Goal: Transaction & Acquisition: Subscribe to service/newsletter

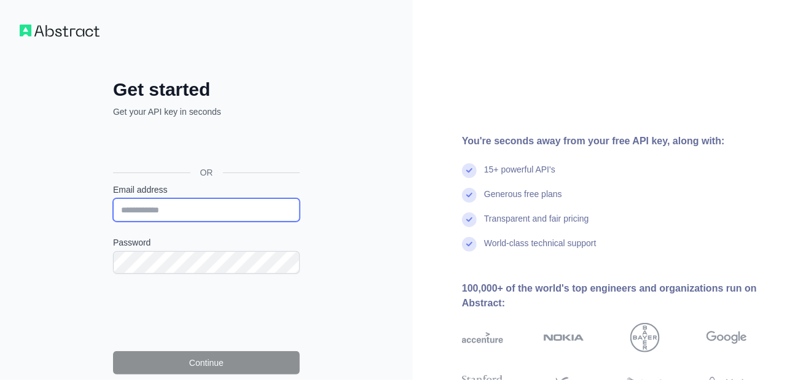
click at [196, 202] on input "Email address" at bounding box center [206, 209] width 187 height 23
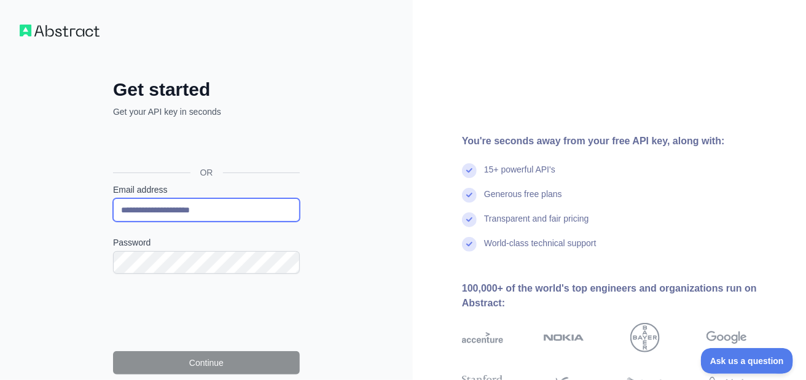
type input "**********"
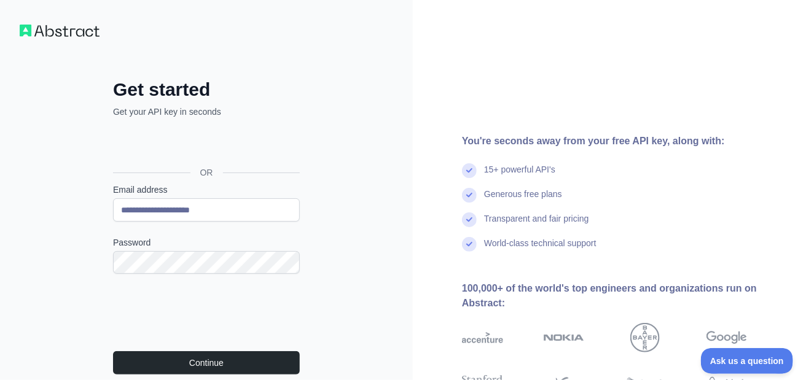
scroll to position [61, 0]
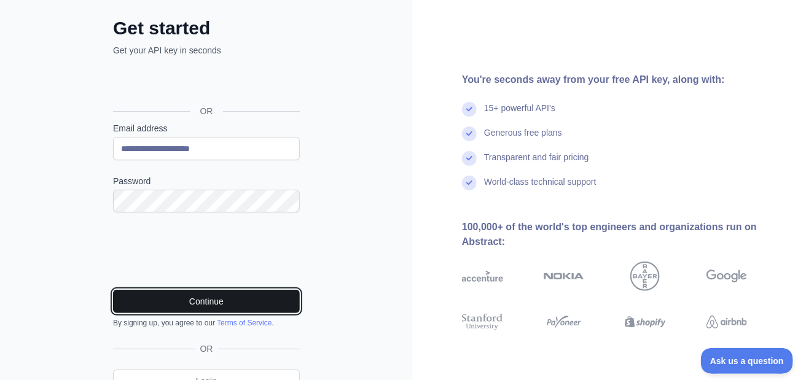
click at [206, 299] on button "Continue" at bounding box center [206, 301] width 187 height 23
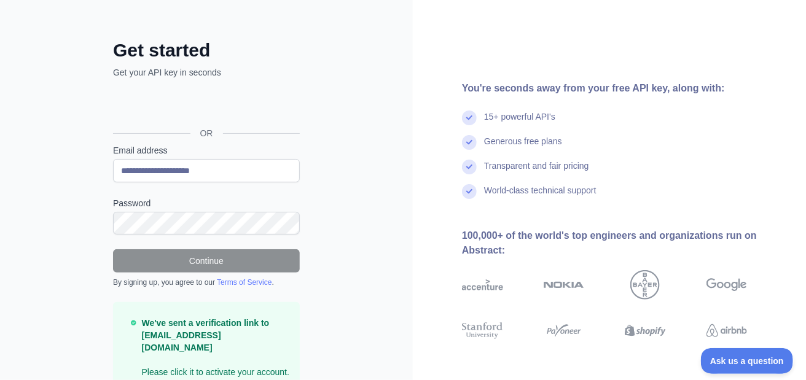
scroll to position [0, 0]
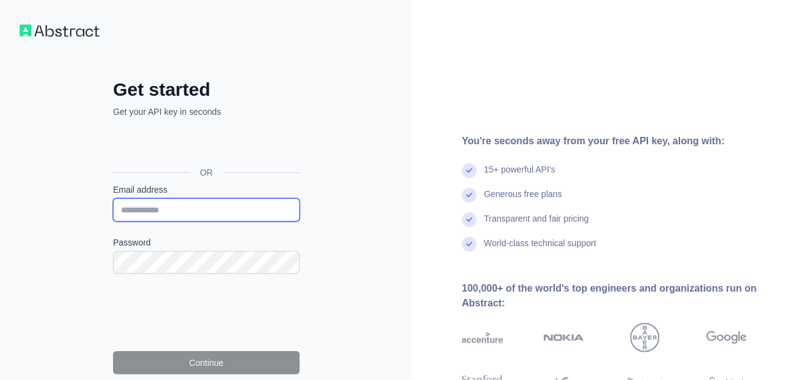
click at [188, 207] on input "Email address" at bounding box center [206, 209] width 187 height 23
type input "**********"
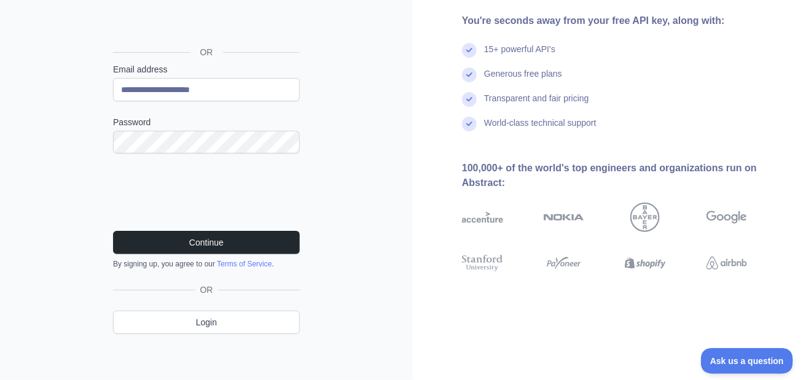
scroll to position [121, 0]
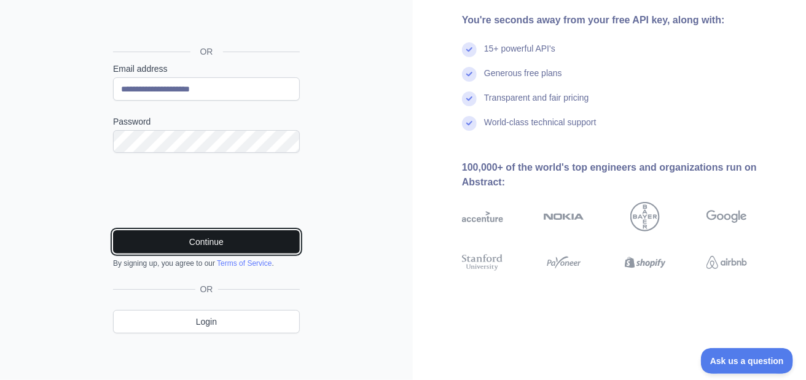
click at [203, 239] on button "Continue" at bounding box center [206, 241] width 187 height 23
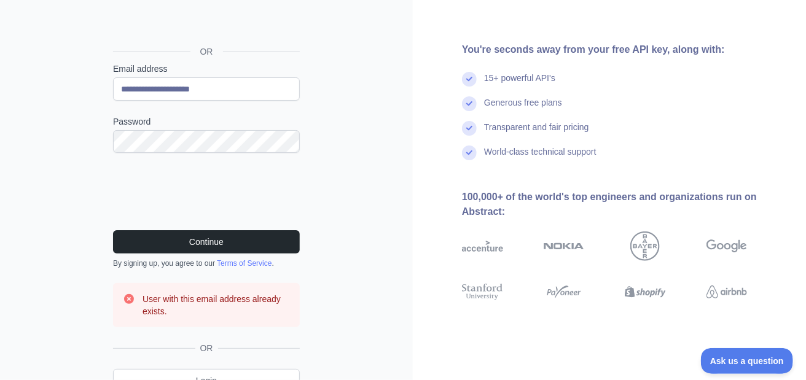
click at [128, 298] on icon at bounding box center [129, 299] width 12 height 12
click at [131, 297] on icon at bounding box center [129, 299] width 10 height 10
click at [130, 298] on icon at bounding box center [129, 299] width 12 height 12
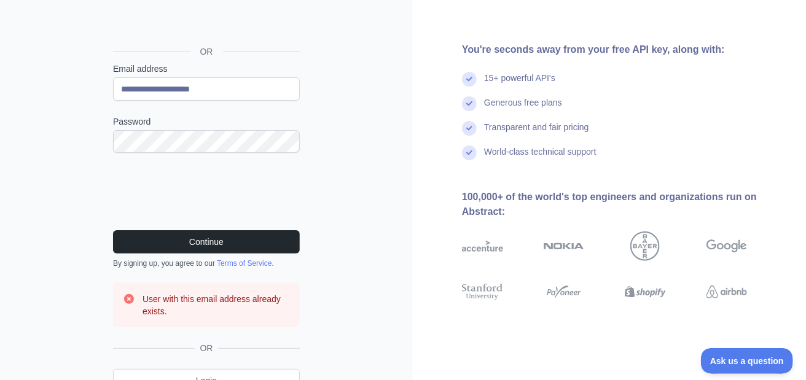
click at [130, 298] on icon at bounding box center [129, 299] width 12 height 12
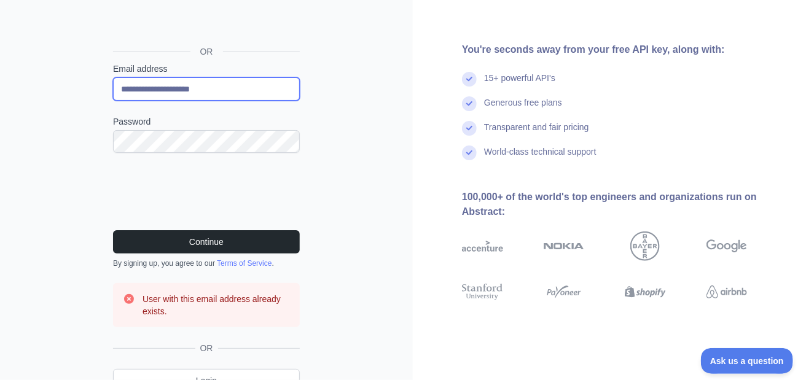
click at [228, 88] on input "**********" at bounding box center [206, 88] width 187 height 23
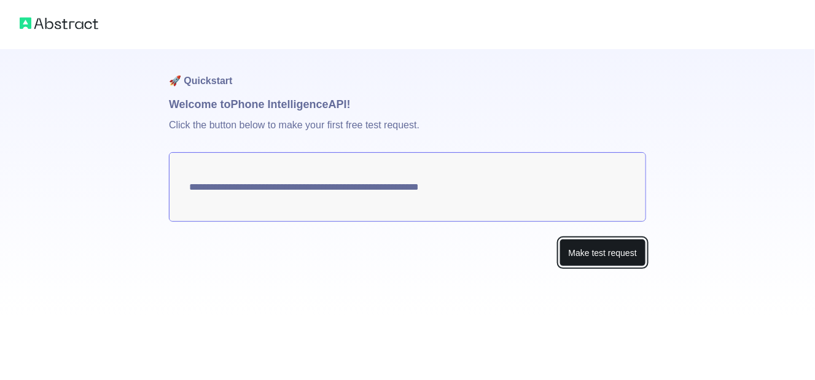
click at [596, 253] on button "Make test request" at bounding box center [602, 253] width 87 height 28
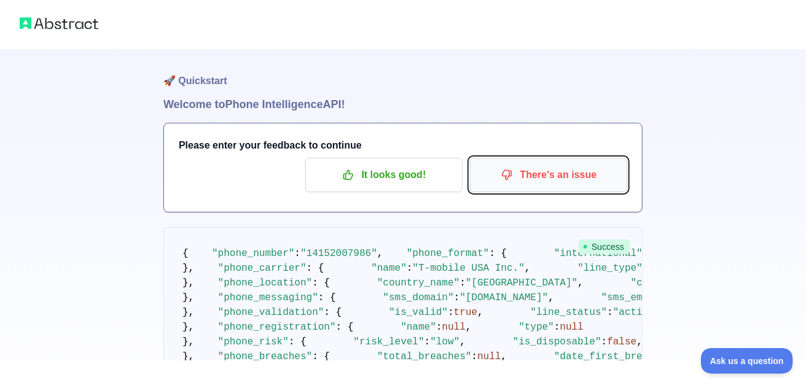
click at [545, 177] on p "There's an issue" at bounding box center [548, 175] width 139 height 21
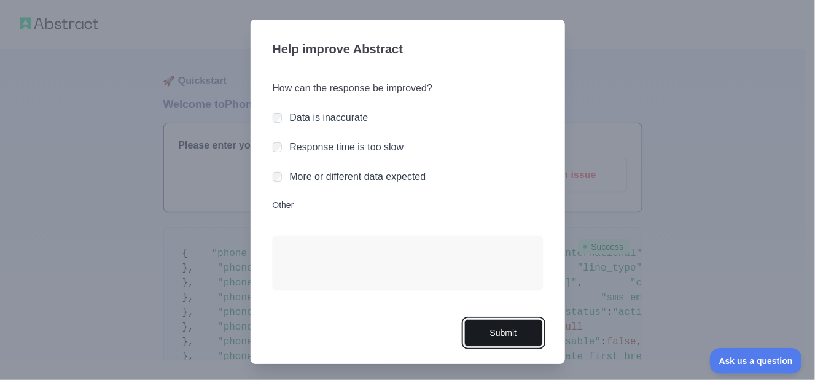
click at [489, 335] on button "Submit" at bounding box center [503, 333] width 79 height 28
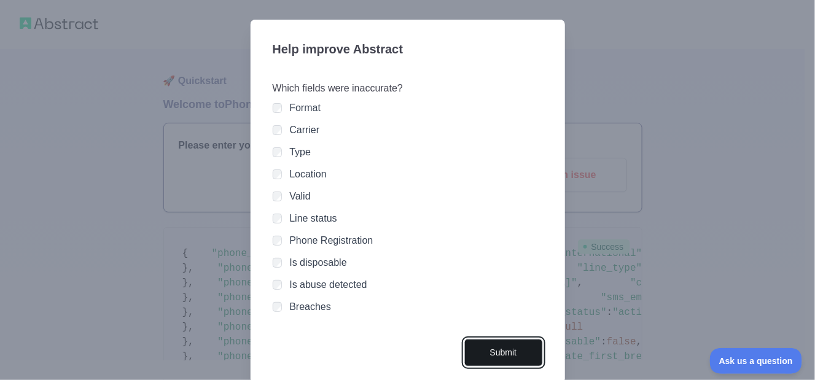
click at [503, 355] on button "Submit" at bounding box center [503, 353] width 79 height 28
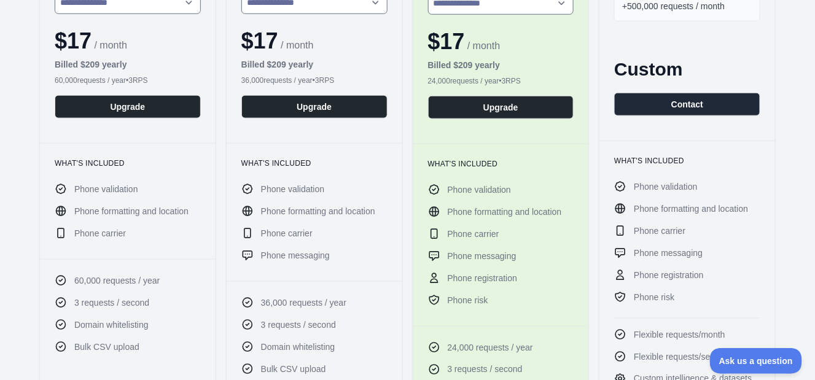
scroll to position [324, 0]
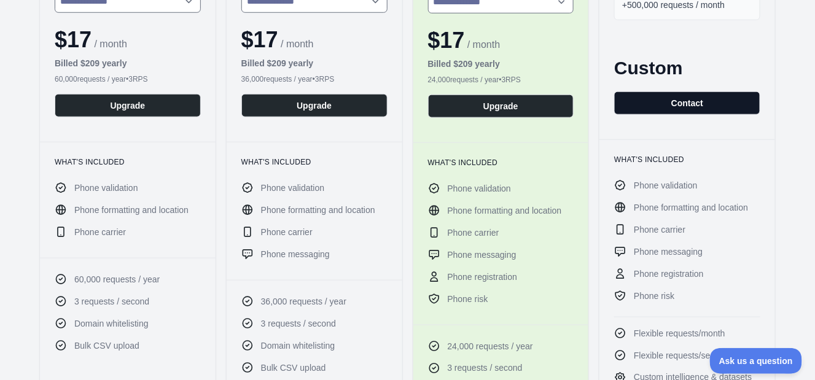
click at [680, 95] on button "Contact" at bounding box center [687, 102] width 146 height 23
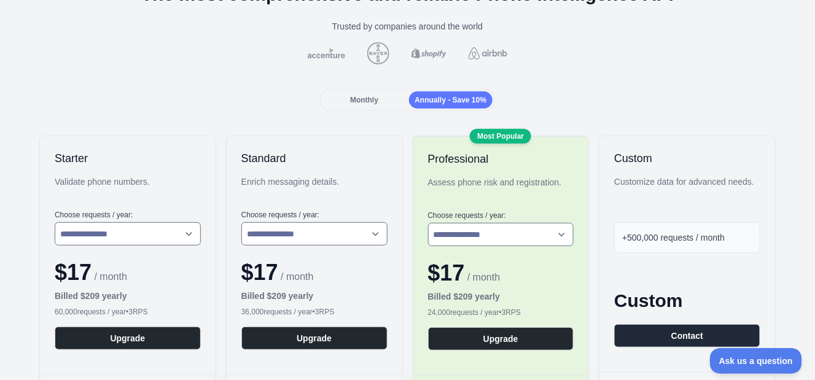
scroll to position [0, 0]
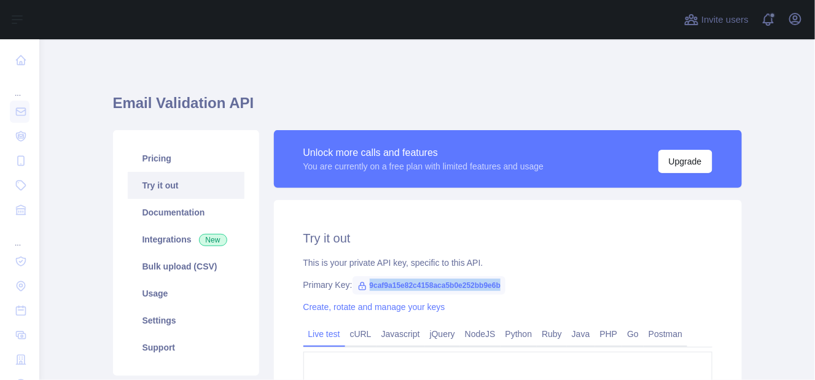
drag, startPoint x: 492, startPoint y: 284, endPoint x: 358, endPoint y: 287, distance: 134.5
click at [358, 287] on span "9caf9a15e82c4158aca5b0e252bb9e6b" at bounding box center [428, 285] width 153 height 18
copy span "9caf9a15e82c4158aca5b0e252bb9e6b"
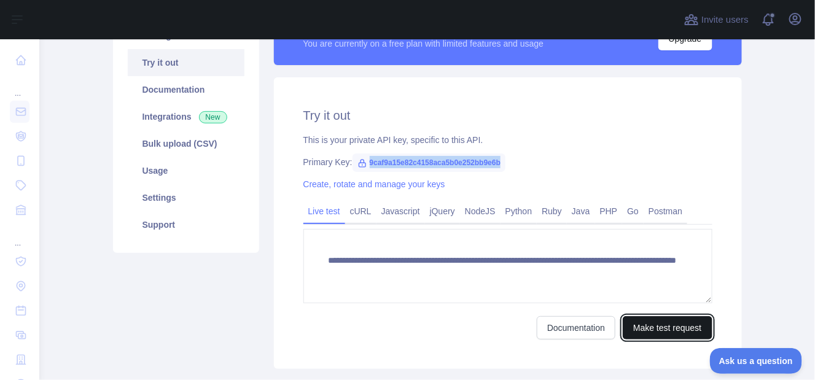
click at [658, 327] on button "Make test request" at bounding box center [667, 327] width 89 height 23
